Goal: Information Seeking & Learning: Learn about a topic

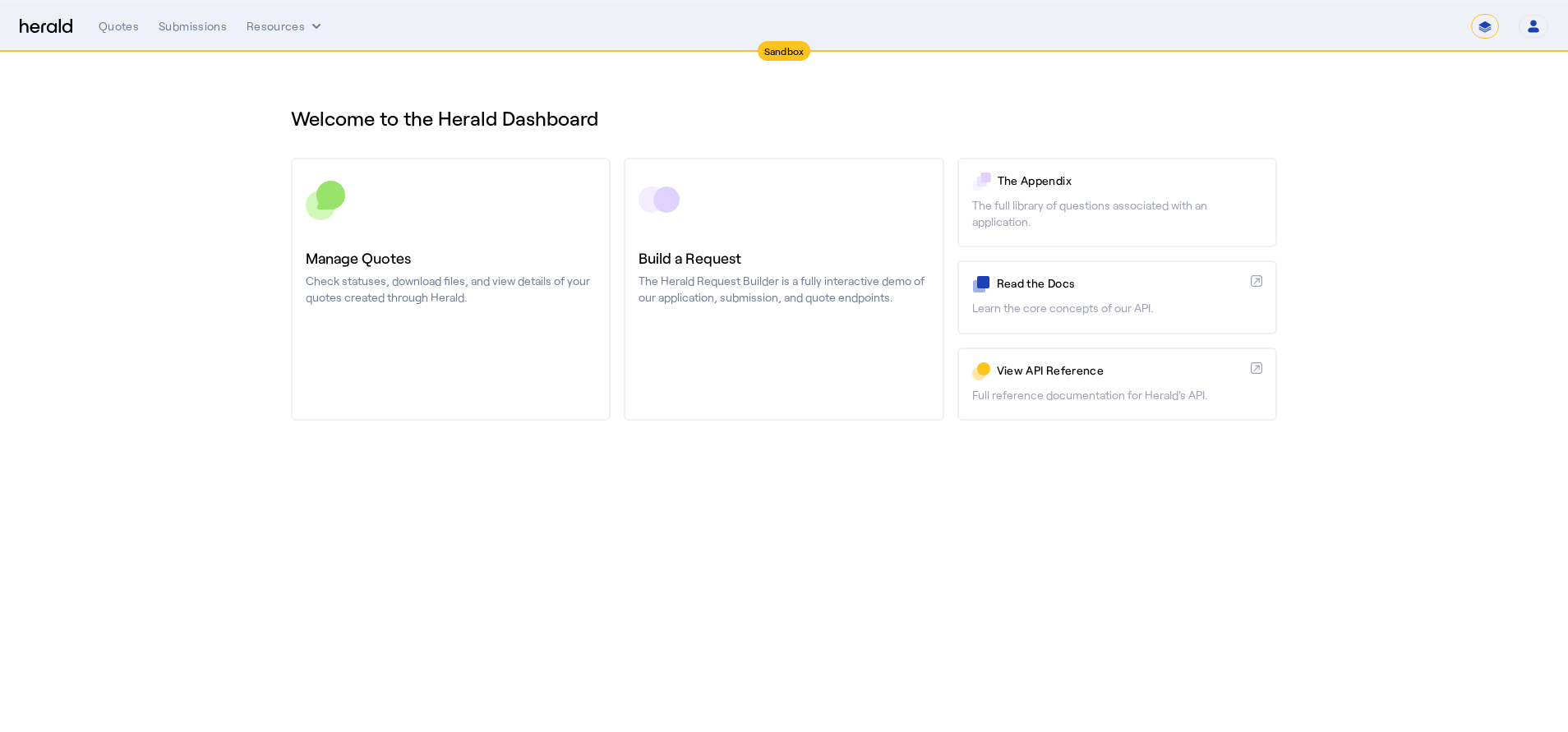
select select "*******"
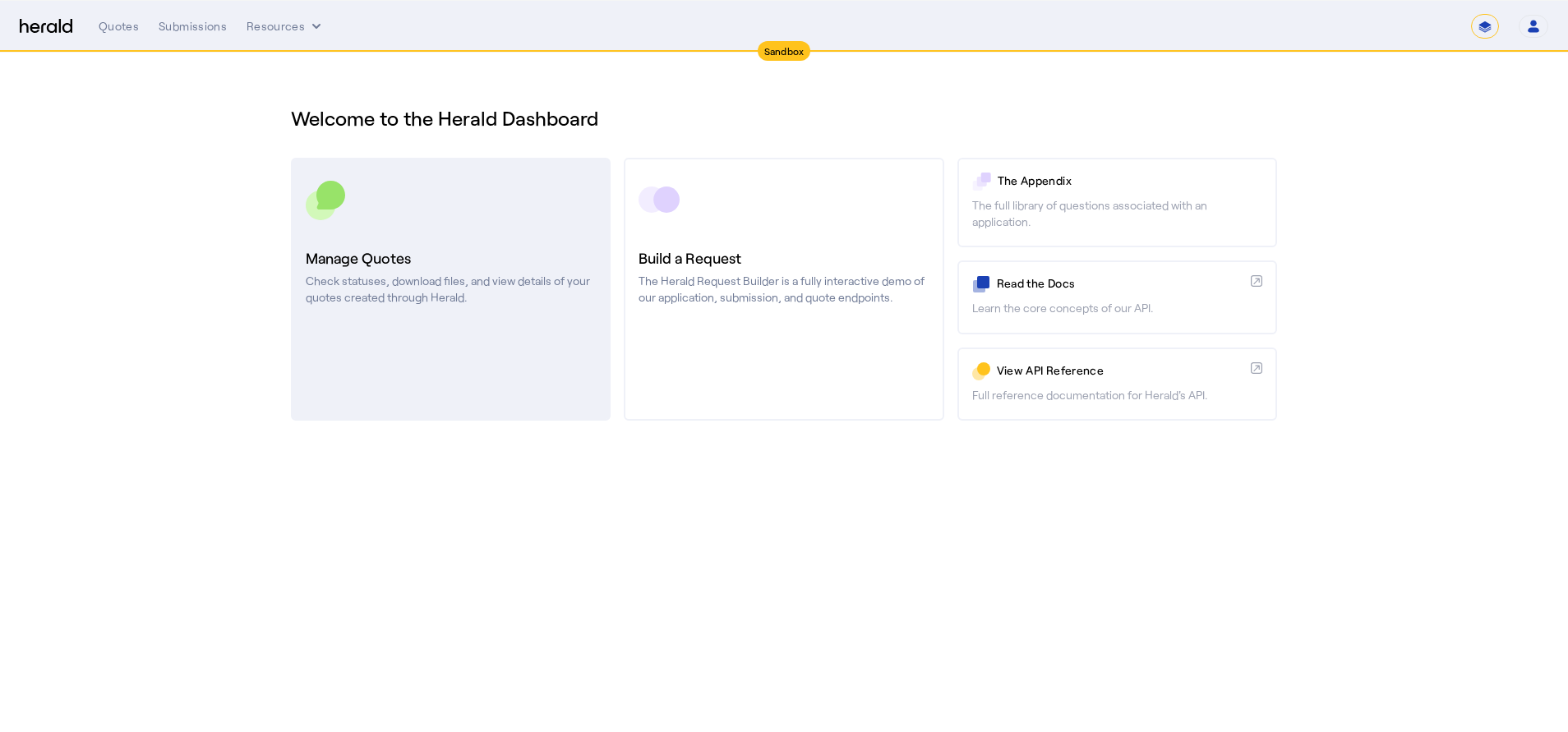
click at [329, 181] on icon at bounding box center [331, 195] width 29 height 29
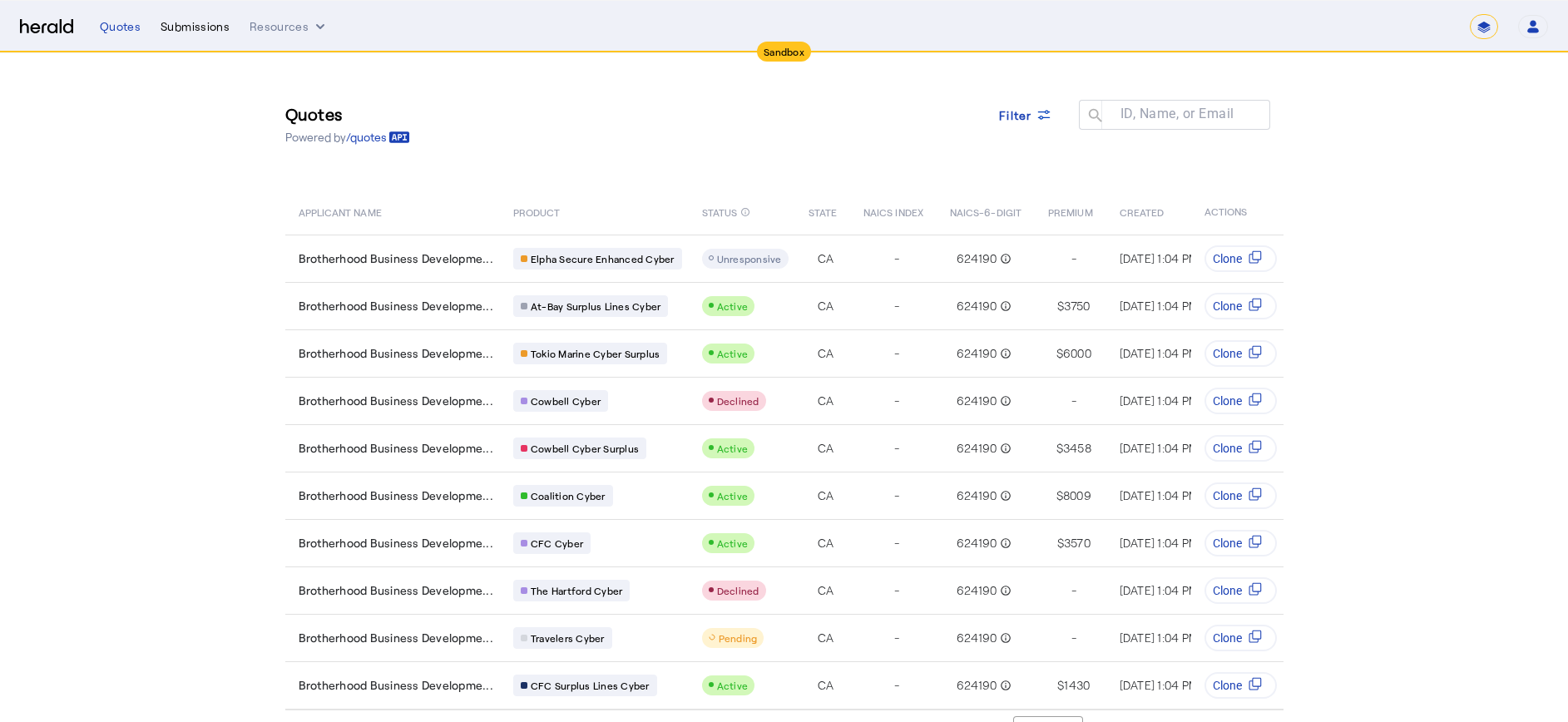
click at [199, 23] on div "Submissions" at bounding box center [195, 27] width 69 height 17
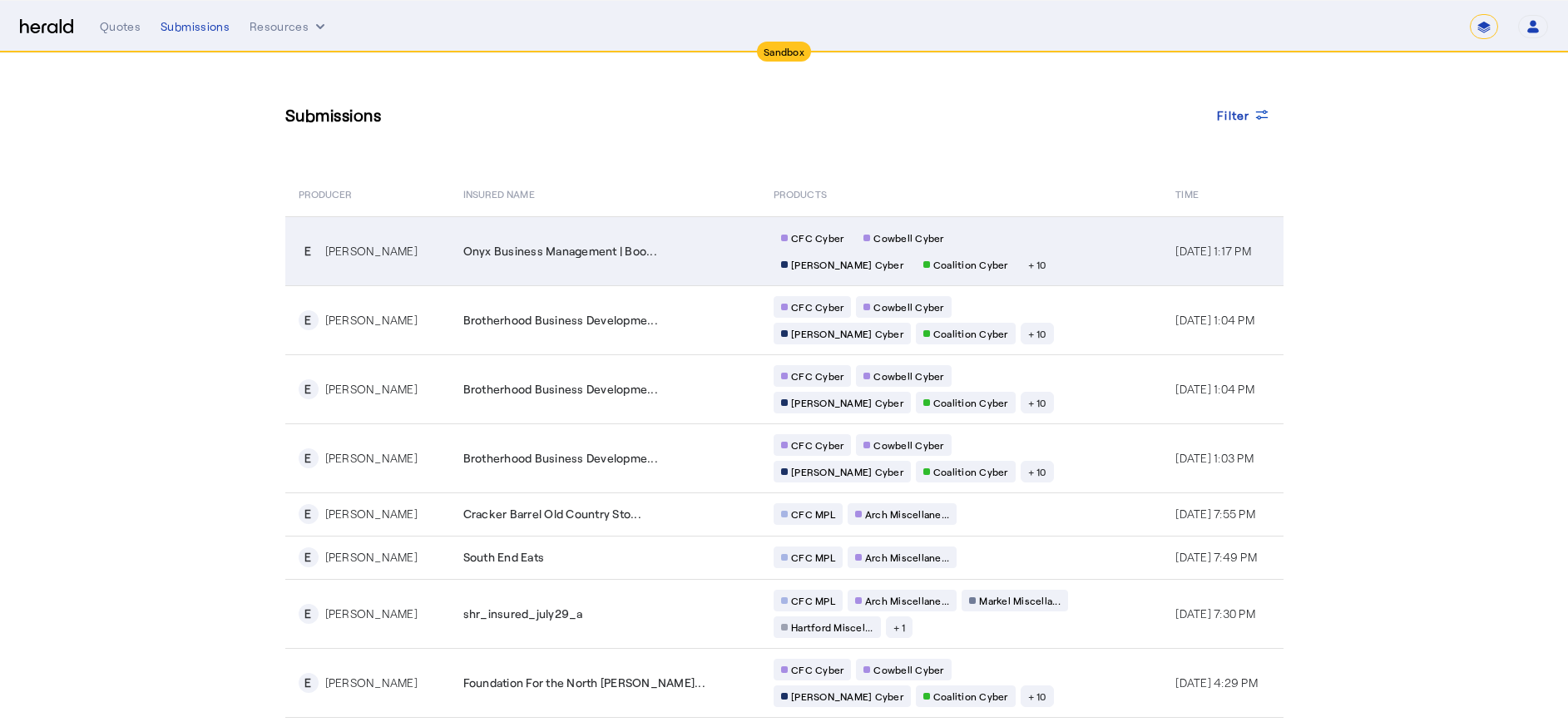
click at [555, 258] on span "Onyx Business Management | Boo..." at bounding box center [560, 251] width 194 height 17
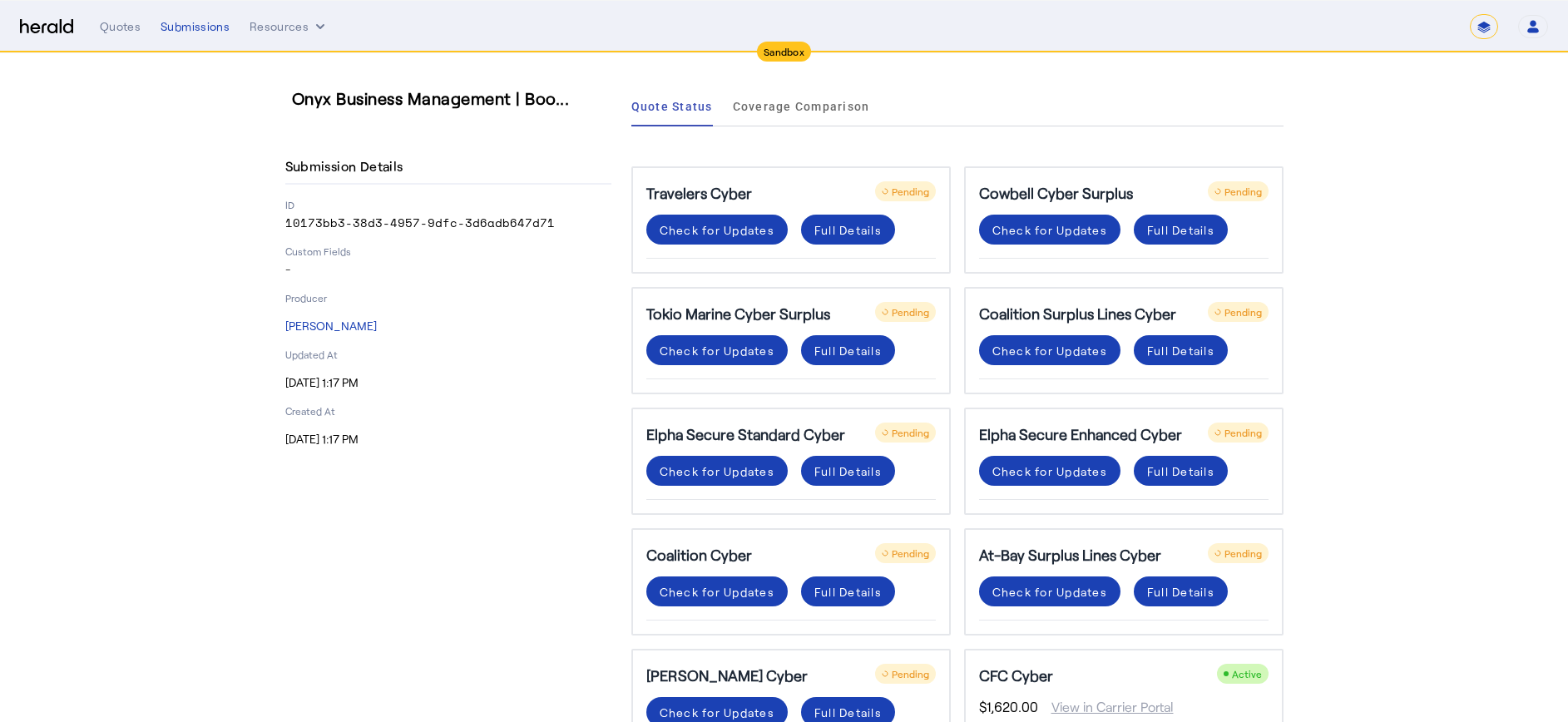
click at [122, 17] on div "**********" at bounding box center [824, 26] width 1448 height 25
click at [120, 24] on div "Quotes" at bounding box center [120, 27] width 41 height 17
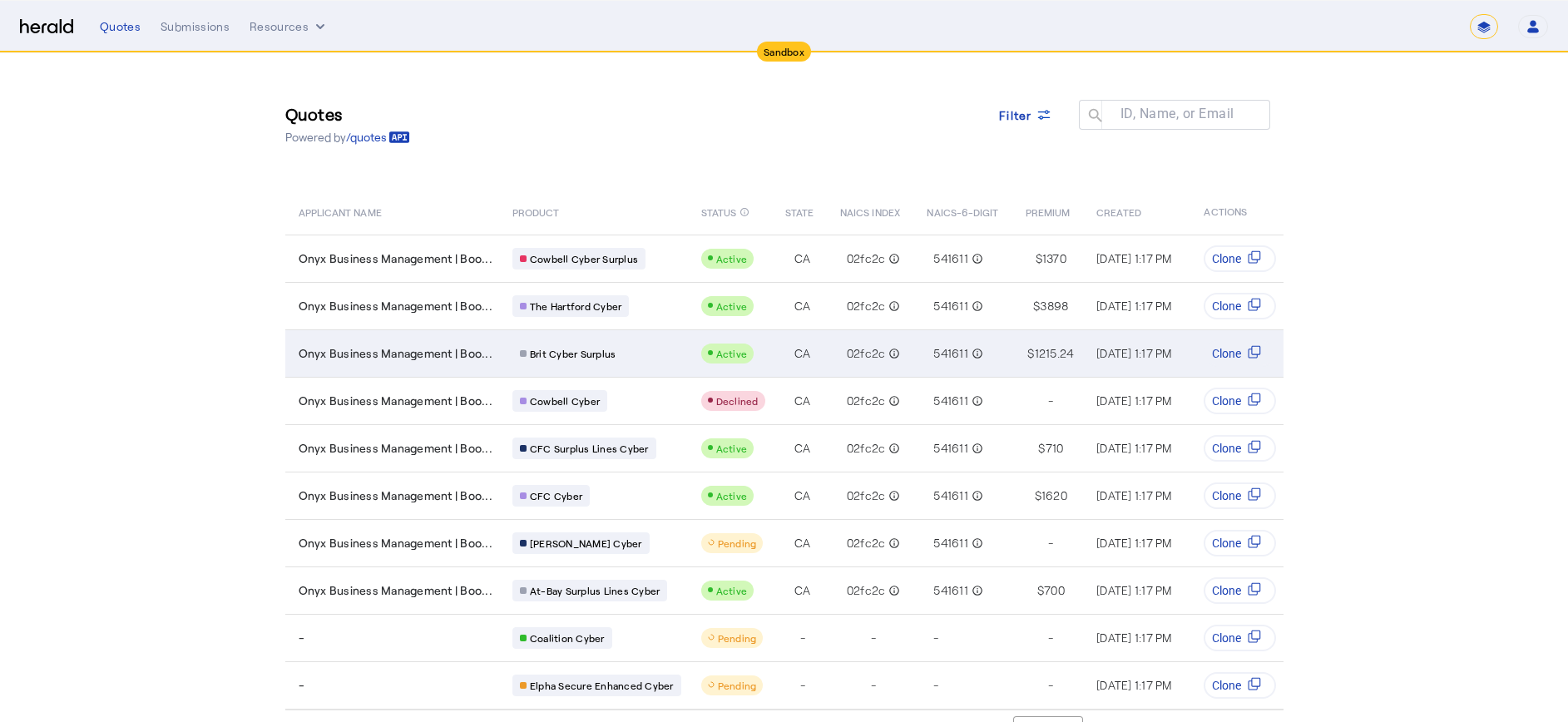
click at [738, 348] on span "Active" at bounding box center [731, 353] width 31 height 12
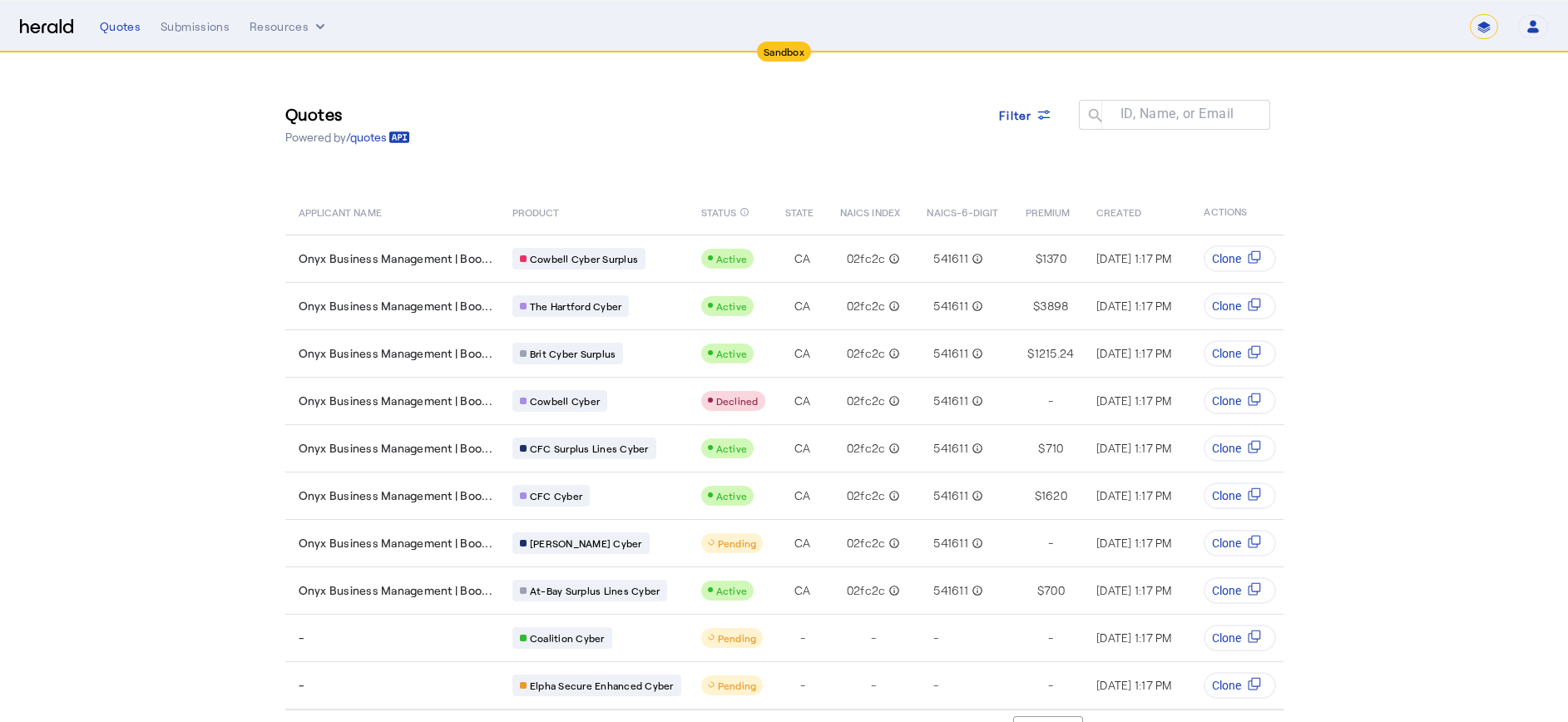
click at [51, 30] on img at bounding box center [47, 27] width 53 height 16
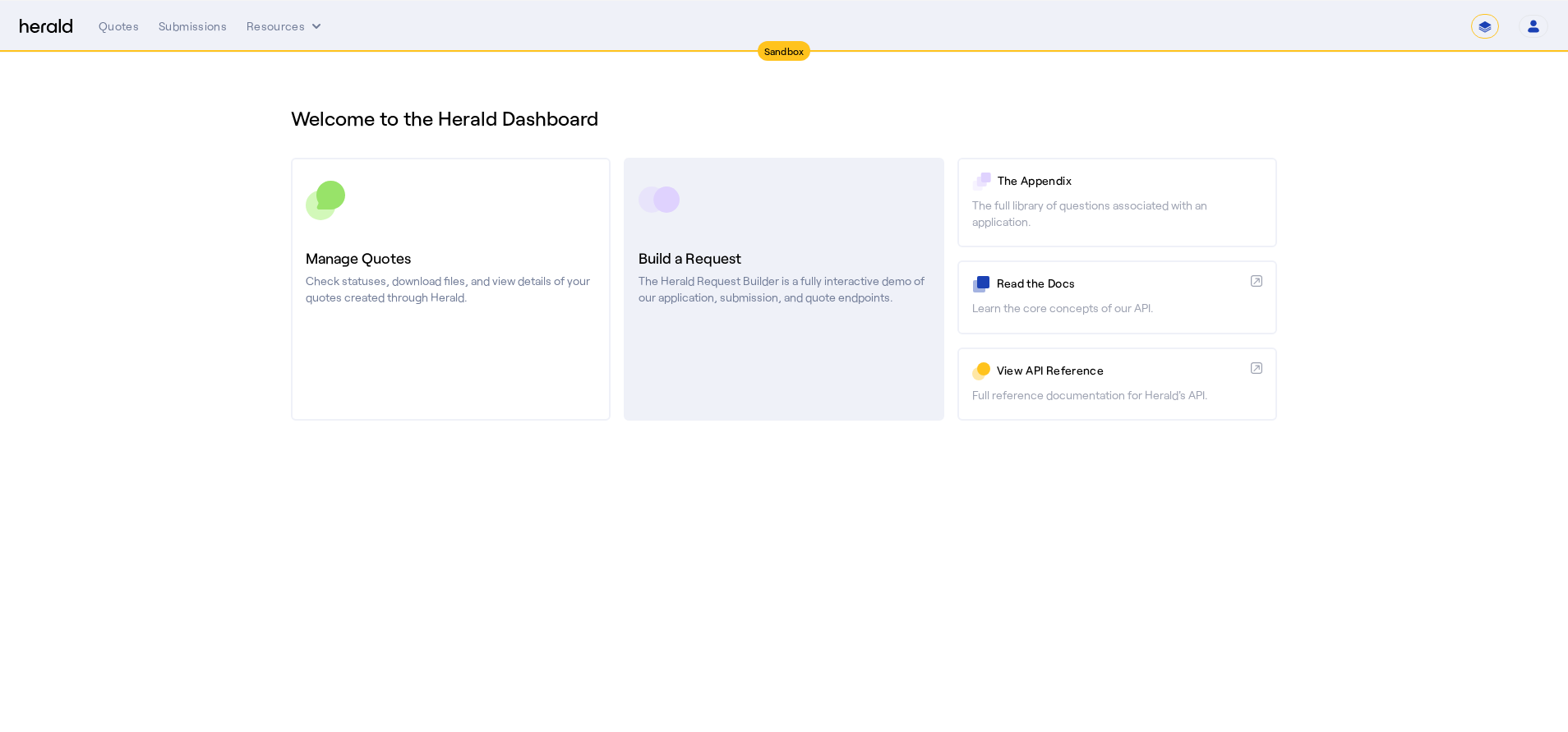
click at [652, 183] on icon at bounding box center [659, 200] width 41 height 41
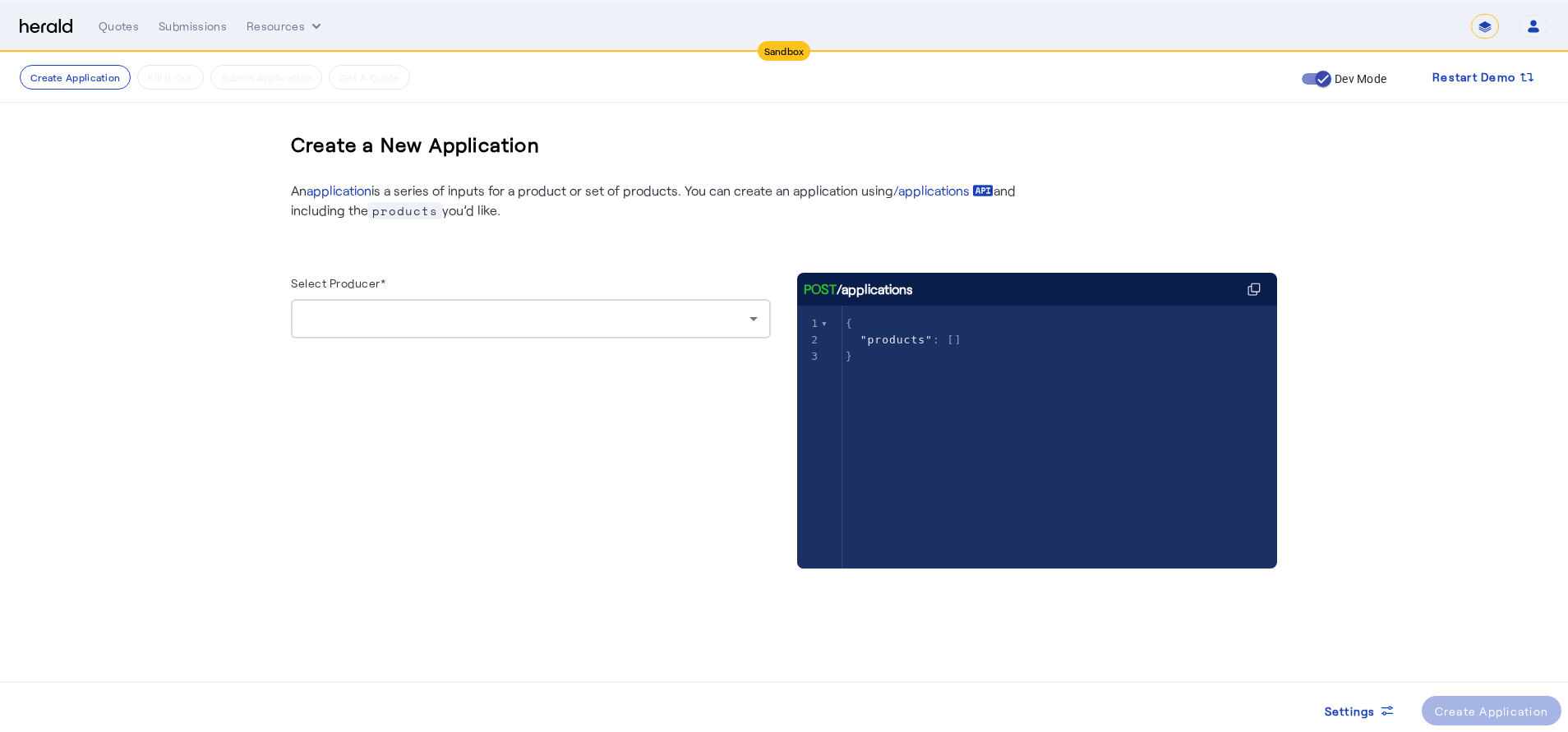
click at [43, 21] on img at bounding box center [46, 26] width 53 height 15
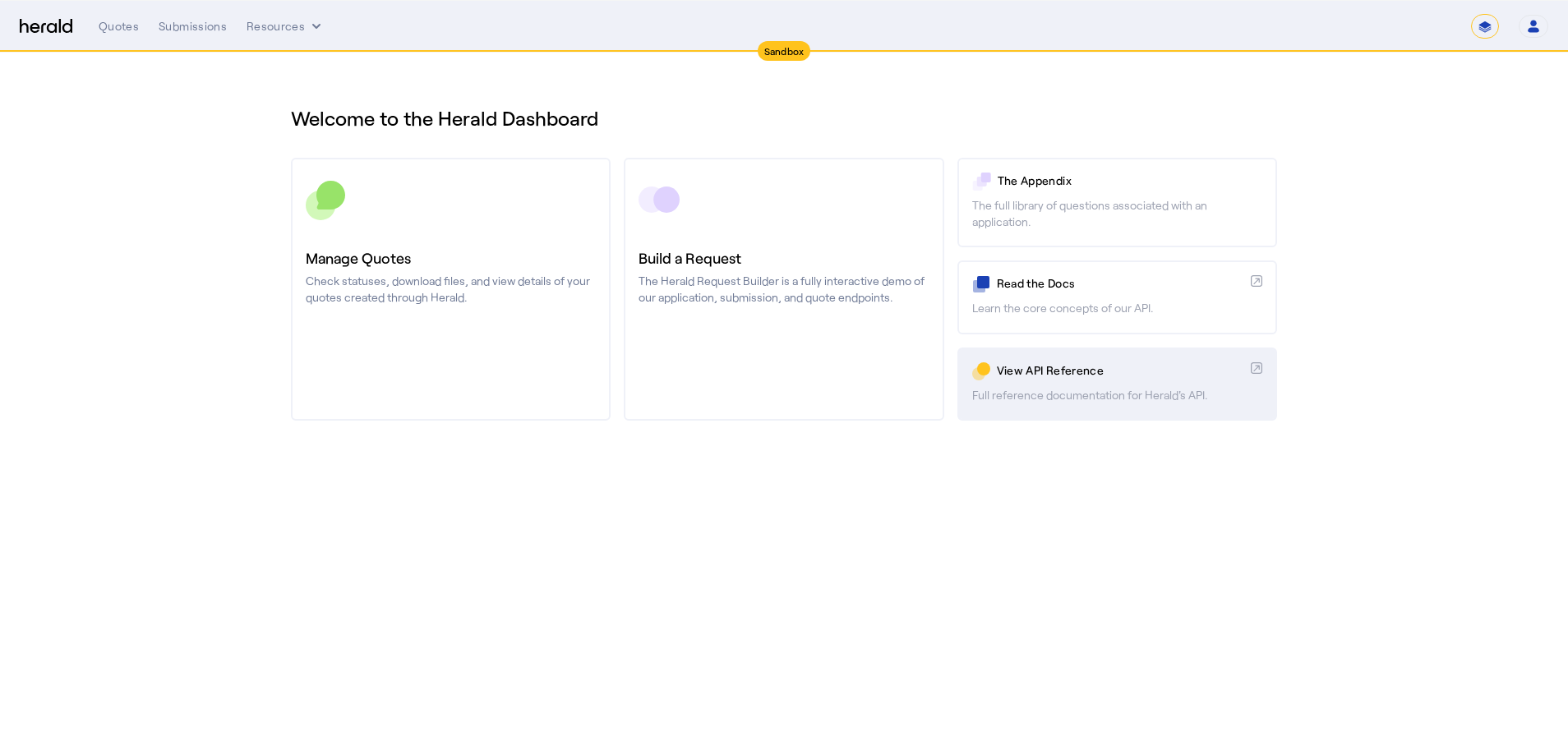
click at [1066, 380] on link "View API Reference Full reference documentation for Herald's API." at bounding box center [1117, 384] width 320 height 73
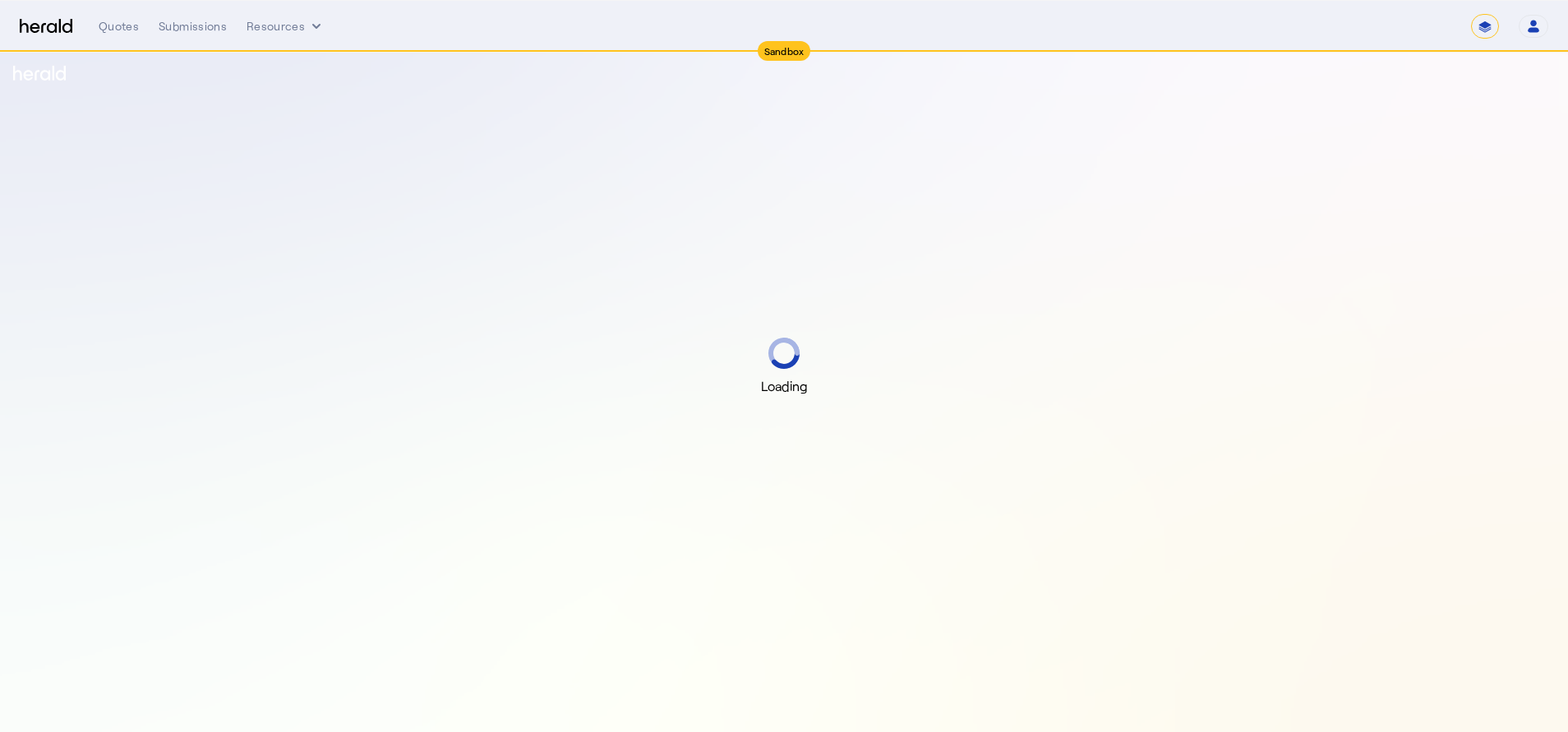
select select "*******"
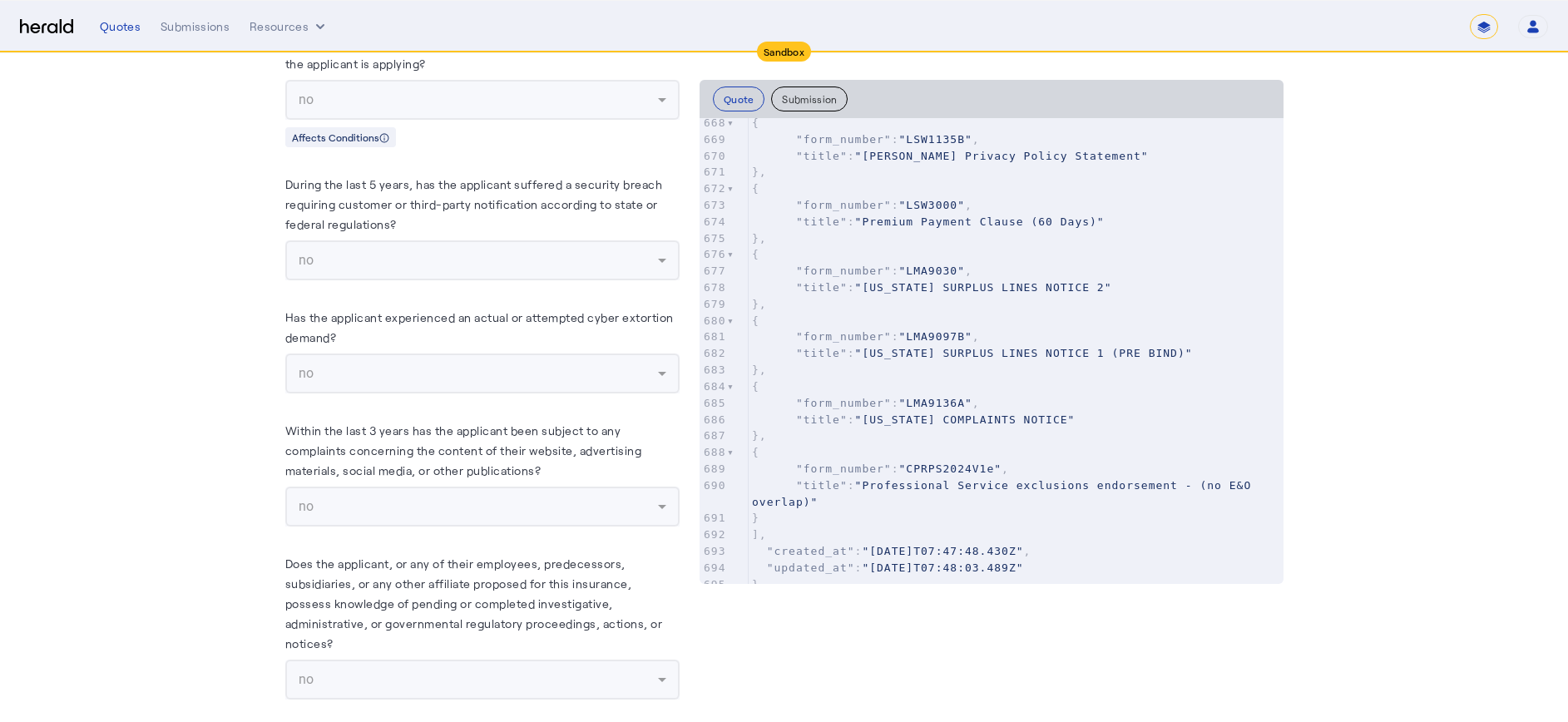
click at [1121, 486] on pre ""title" : "Professional Service exclusions endorsement - (no E&O overlap)"" at bounding box center [1016, 494] width 535 height 33
click at [833, 93] on button "Submission" at bounding box center [809, 99] width 77 height 25
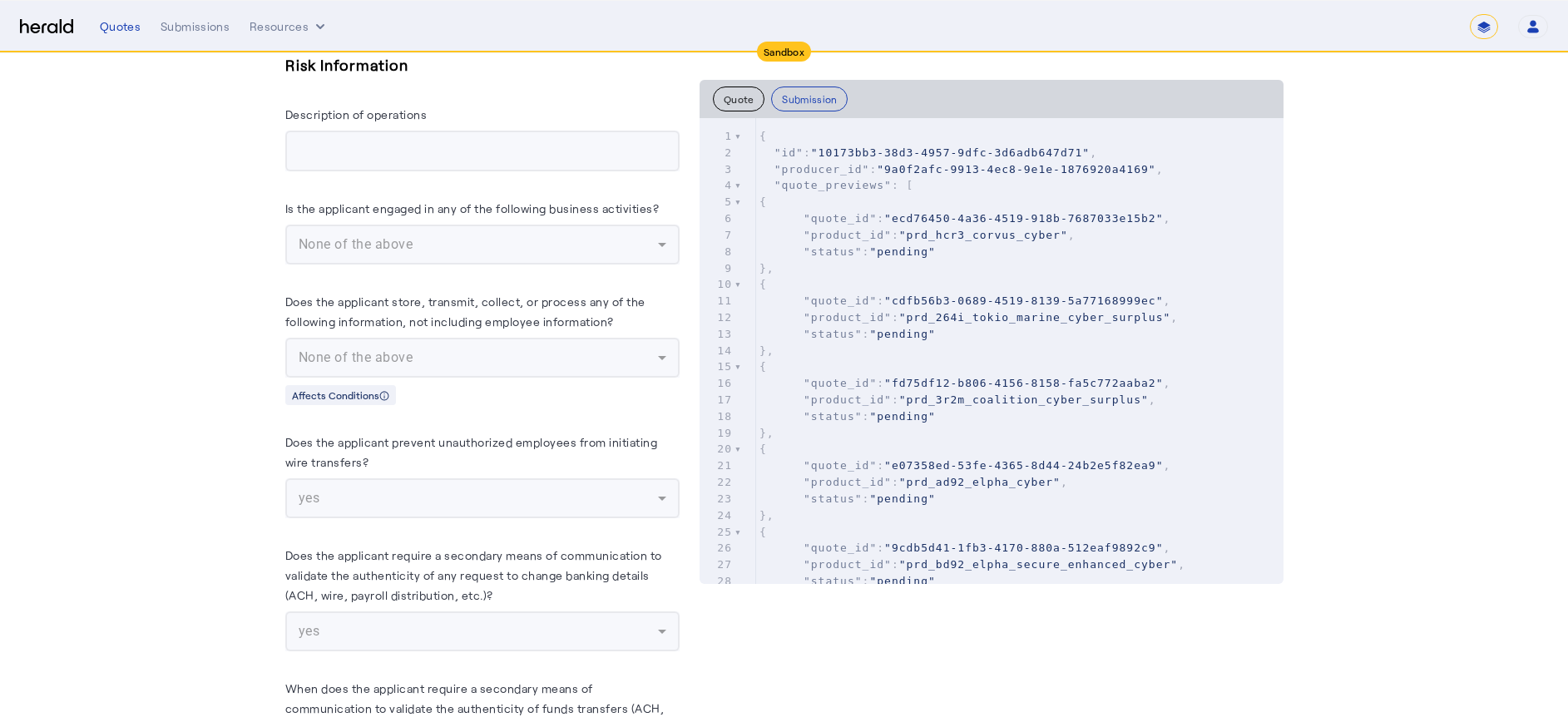
click at [1262, 228] on pre ""product_id" : "prd_hcr3_corvus_cyber" ," at bounding box center [1020, 235] width 528 height 17
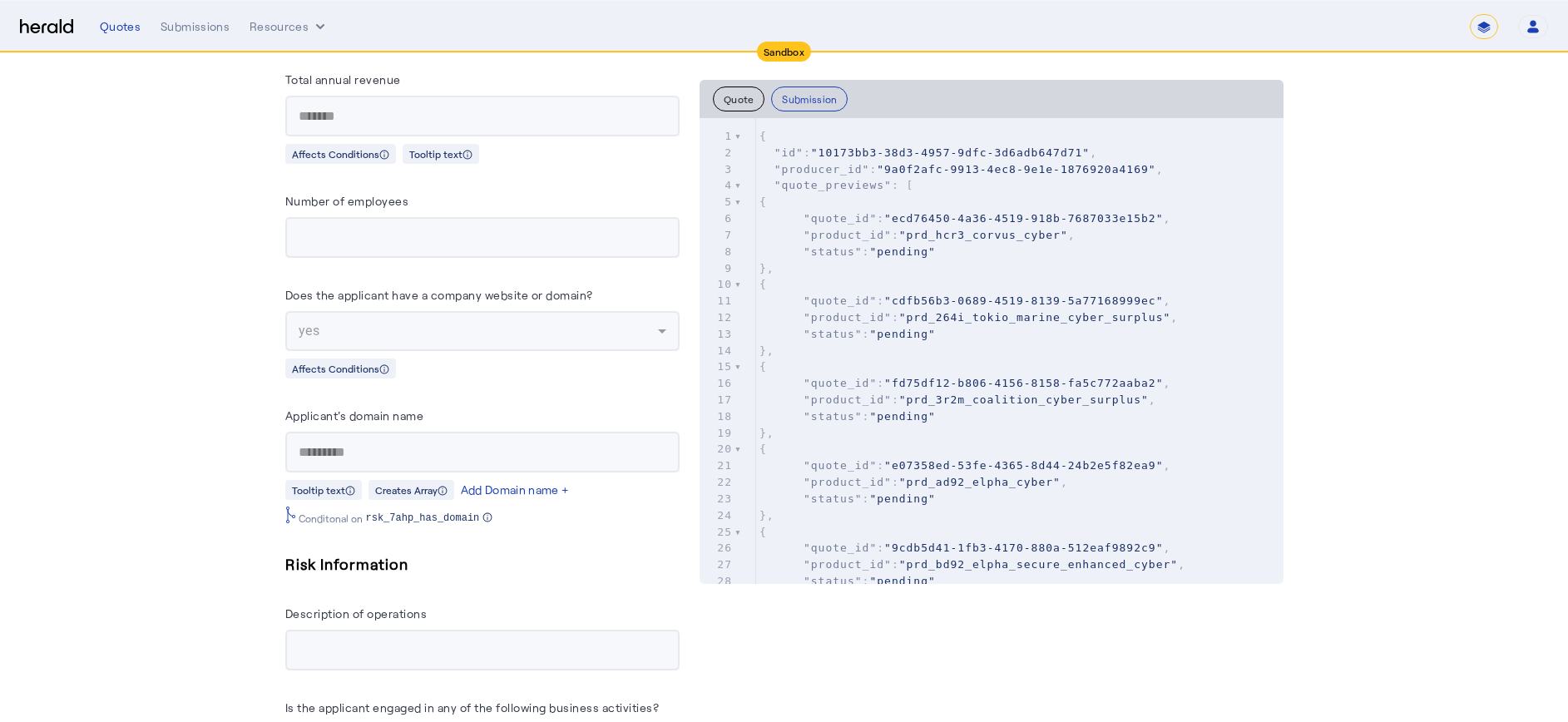
click at [1197, 216] on pre ""quote_id" : "ecd76450-4a36-4519-918b-7687033e15b2" ," at bounding box center [1020, 219] width 528 height 17
